Goal: Task Accomplishment & Management: Manage account settings

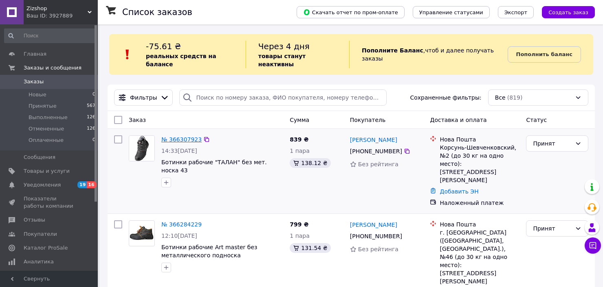
click at [187, 136] on link "№ 366307923" at bounding box center [181, 139] width 40 height 7
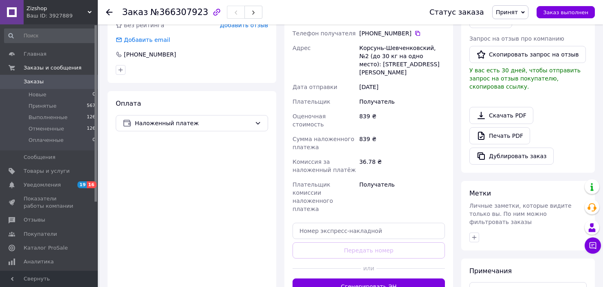
scroll to position [244, 0]
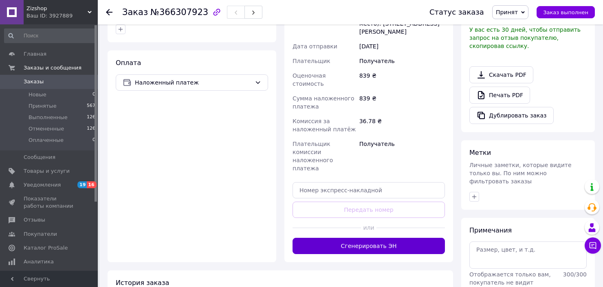
click at [369, 238] on button "Сгенерировать ЭН" at bounding box center [368, 246] width 152 height 16
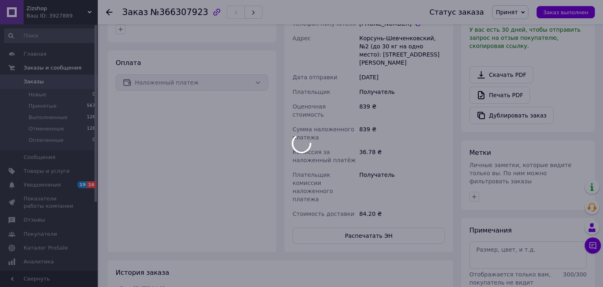
click at [46, 81] on body "Zizshop Ваш ID: 3927889 Сайт Zizshop Кабинет покупателя Проверить состояние сис…" at bounding box center [301, 46] width 603 height 581
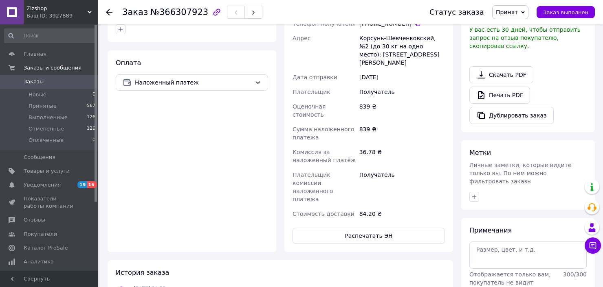
click at [51, 81] on span "Заказы" at bounding box center [50, 81] width 52 height 7
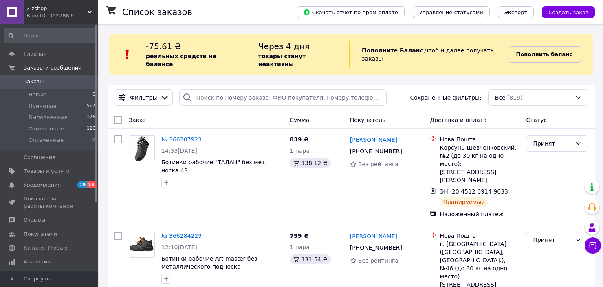
click at [543, 52] on b "Пополнить баланс" at bounding box center [544, 54] width 56 height 6
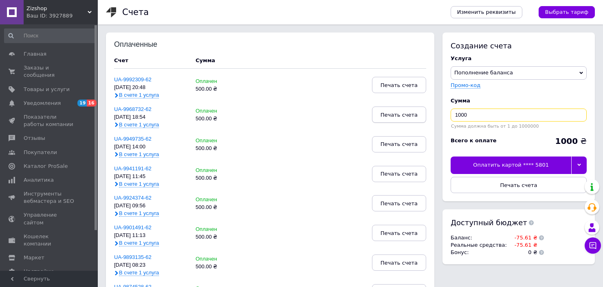
drag, startPoint x: 478, startPoint y: 114, endPoint x: 410, endPoint y: 114, distance: 67.6
type input "500"
click at [578, 161] on div at bounding box center [578, 165] width 15 height 17
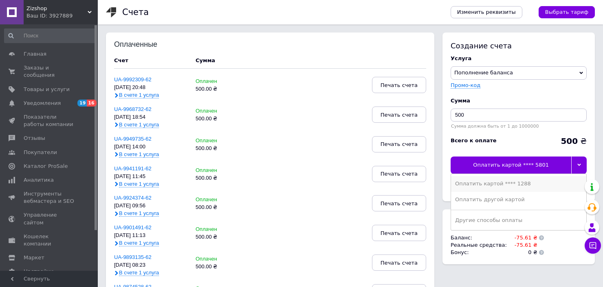
click at [505, 186] on div "Оплатить картой **** 1288" at bounding box center [518, 183] width 127 height 7
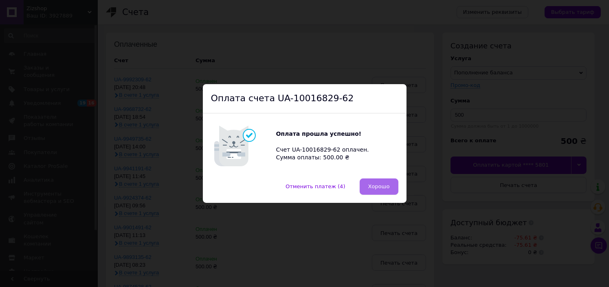
click at [376, 189] on span "Хорошо" at bounding box center [379, 187] width 22 height 6
